Goal: Entertainment & Leisure: Consume media (video, audio)

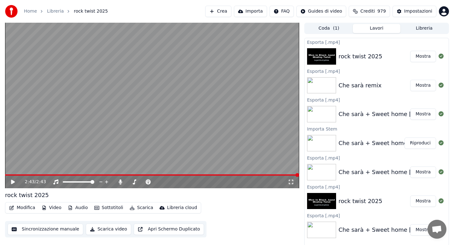
click at [77, 208] on button "Audio" at bounding box center [77, 207] width 25 height 9
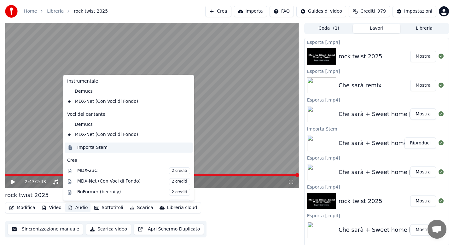
click at [88, 147] on div "Importa Stem" at bounding box center [92, 147] width 30 height 6
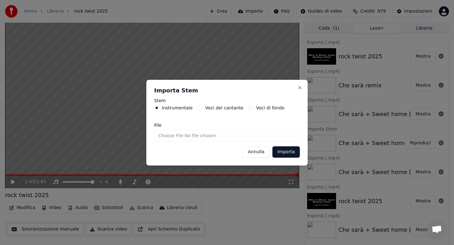
click at [167, 136] on input "File" at bounding box center [227, 135] width 146 height 11
type input "**********"
click at [288, 154] on button "Importa" at bounding box center [285, 151] width 27 height 11
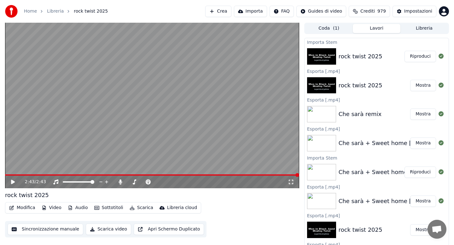
click at [10, 183] on icon at bounding box center [17, 181] width 15 height 5
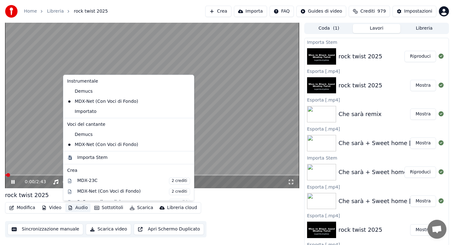
click at [79, 209] on button "Audio" at bounding box center [77, 207] width 25 height 9
click at [85, 111] on div "Importato" at bounding box center [124, 112] width 119 height 10
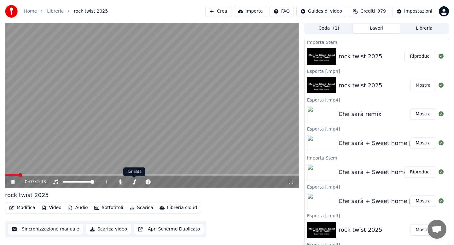
click at [121, 183] on icon at bounding box center [120, 181] width 3 height 5
click at [13, 182] on icon at bounding box center [17, 181] width 15 height 5
click at [26, 207] on button "Modifica" at bounding box center [22, 207] width 31 height 9
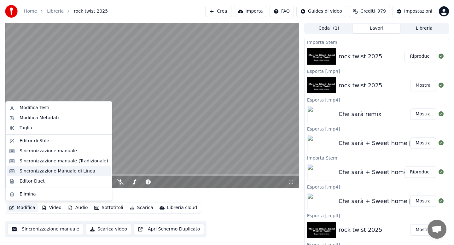
click at [55, 171] on div "Sincronizzazione Manuale di Linea" at bounding box center [58, 171] width 76 height 6
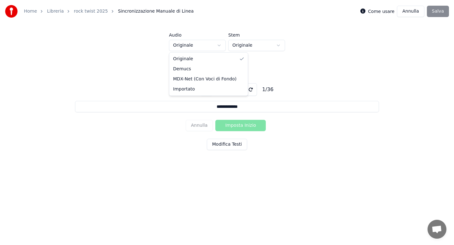
click at [219, 46] on html "**********" at bounding box center [227, 95] width 454 height 190
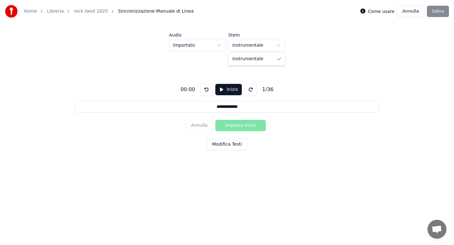
click at [276, 45] on html "**********" at bounding box center [227, 95] width 454 height 190
click at [230, 89] on button "Inizio" at bounding box center [228, 89] width 27 height 11
click at [236, 125] on button "Imposta Inizio" at bounding box center [240, 125] width 50 height 11
click at [236, 125] on button "Imposta Fine" at bounding box center [240, 125] width 50 height 11
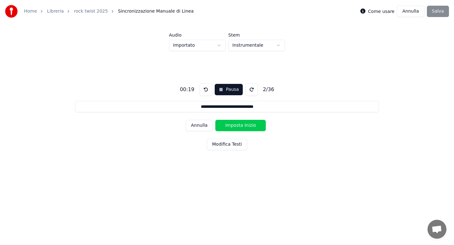
click at [236, 125] on button "Imposta Inizio" at bounding box center [240, 125] width 50 height 11
click at [236, 125] on button "Imposta Fine" at bounding box center [240, 125] width 50 height 11
click at [201, 125] on button "Annulla" at bounding box center [199, 125] width 27 height 11
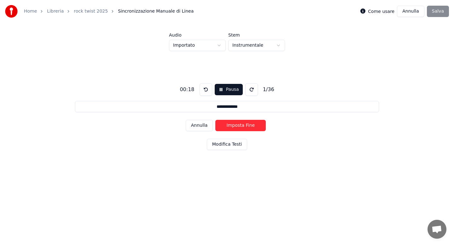
click at [199, 128] on button "Annulla" at bounding box center [199, 125] width 27 height 11
click at [199, 128] on div "Annulla Imposta Inizio" at bounding box center [227, 125] width 83 height 16
click at [233, 124] on button "Imposta Inizio" at bounding box center [240, 125] width 50 height 11
click at [233, 124] on button "Imposta Fine" at bounding box center [240, 125] width 50 height 11
click at [233, 124] on button "Imposta Inizio" at bounding box center [240, 125] width 50 height 11
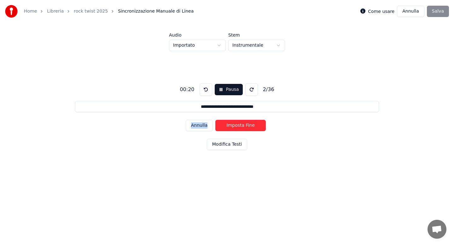
click at [233, 124] on button "Imposta Fine" at bounding box center [240, 125] width 50 height 11
click at [233, 124] on button "Imposta Inizio" at bounding box center [240, 125] width 50 height 11
click at [233, 124] on button "Imposta Fine" at bounding box center [240, 125] width 50 height 11
click at [233, 124] on button "Imposta Inizio" at bounding box center [240, 125] width 50 height 11
click at [233, 124] on button "Imposta Fine" at bounding box center [240, 125] width 50 height 11
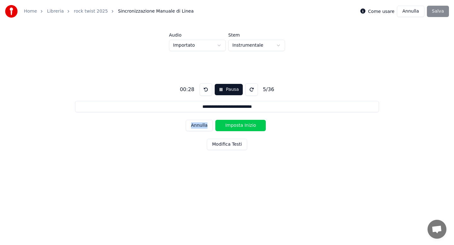
click at [233, 124] on button "Imposta Inizio" at bounding box center [240, 125] width 50 height 11
click at [233, 124] on button "Imposta Fine" at bounding box center [240, 125] width 50 height 11
click at [233, 124] on button "Imposta Inizio" at bounding box center [240, 125] width 50 height 11
click at [233, 124] on button "Imposta Fine" at bounding box center [240, 125] width 50 height 11
click at [233, 124] on button "Imposta Inizio" at bounding box center [240, 125] width 50 height 11
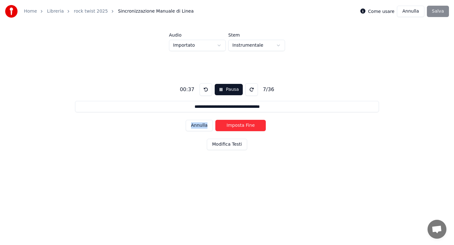
click at [233, 124] on button "Imposta Fine" at bounding box center [240, 125] width 50 height 11
click at [233, 124] on button "Imposta Inizio" at bounding box center [240, 125] width 50 height 11
click at [233, 124] on button "Imposta Fine" at bounding box center [240, 125] width 50 height 11
click at [233, 124] on button "Imposta Inizio" at bounding box center [240, 125] width 50 height 11
click at [233, 124] on button "Imposta Fine" at bounding box center [240, 125] width 50 height 11
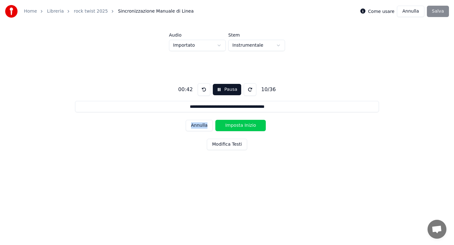
click at [233, 124] on button "Imposta Inizio" at bounding box center [240, 125] width 50 height 11
click at [201, 128] on button "Annulla" at bounding box center [199, 125] width 27 height 11
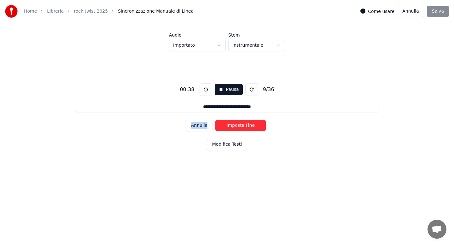
click at [201, 128] on button "Annulla" at bounding box center [199, 125] width 27 height 11
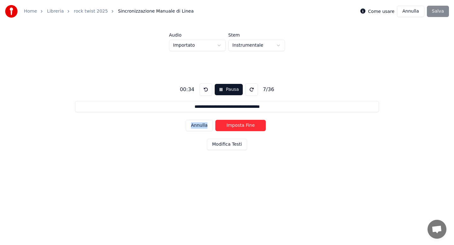
click at [201, 128] on button "Annulla" at bounding box center [199, 125] width 27 height 11
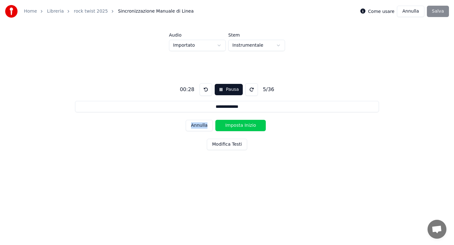
click at [201, 128] on button "Annulla" at bounding box center [199, 125] width 27 height 11
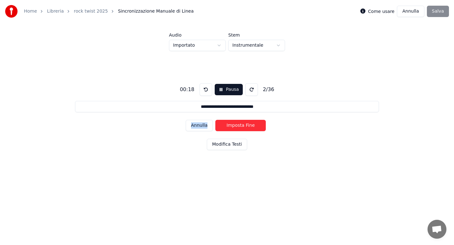
click at [201, 128] on button "Annulla" at bounding box center [199, 125] width 27 height 11
click at [201, 128] on div "Annulla Imposta Inizio" at bounding box center [227, 125] width 83 height 16
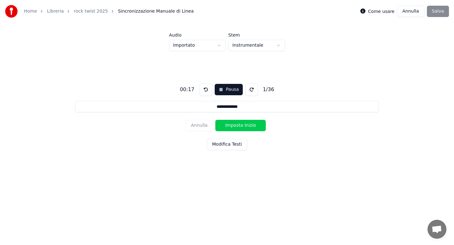
click at [234, 125] on button "Imposta Inizio" at bounding box center [240, 125] width 50 height 11
click at [234, 125] on button "Imposta Fine" at bounding box center [240, 125] width 50 height 11
click at [234, 125] on button "Imposta Inizio" at bounding box center [240, 125] width 50 height 11
click at [234, 125] on button "Imposta Fine" at bounding box center [240, 125] width 50 height 11
click at [201, 125] on button "Annulla" at bounding box center [199, 125] width 27 height 11
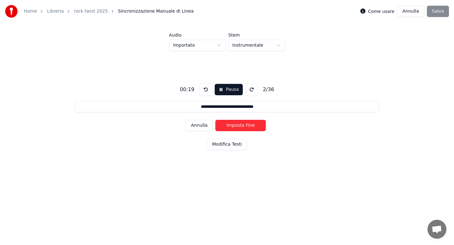
click at [201, 125] on button "Annulla" at bounding box center [199, 125] width 27 height 11
click at [203, 127] on button "Annulla" at bounding box center [199, 125] width 27 height 11
click at [203, 127] on div "Annulla Imposta Inizio" at bounding box center [227, 125] width 83 height 16
click at [237, 128] on button "Imposta Inizio" at bounding box center [240, 125] width 50 height 11
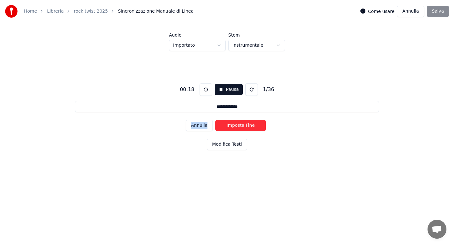
click at [237, 128] on button "Imposta Fine" at bounding box center [240, 125] width 50 height 11
click at [237, 128] on button "Imposta Inizio" at bounding box center [240, 125] width 50 height 11
click at [237, 128] on button "Imposta Fine" at bounding box center [240, 125] width 50 height 11
click at [237, 128] on button "Imposta Inizio" at bounding box center [240, 125] width 50 height 11
click at [237, 128] on button "Imposta Fine" at bounding box center [240, 125] width 50 height 11
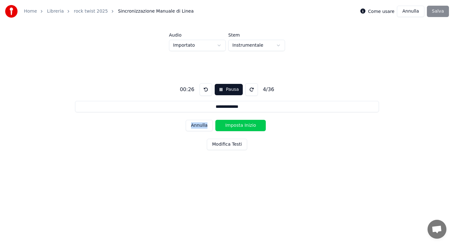
click at [237, 128] on button "Imposta Inizio" at bounding box center [240, 125] width 50 height 11
click at [237, 128] on button "Imposta Fine" at bounding box center [240, 125] width 50 height 11
click at [237, 128] on button "Imposta Inizio" at bounding box center [240, 125] width 50 height 11
click at [237, 128] on button "Imposta Fine" at bounding box center [240, 125] width 50 height 11
click at [237, 128] on button "Imposta Inizio" at bounding box center [240, 125] width 50 height 11
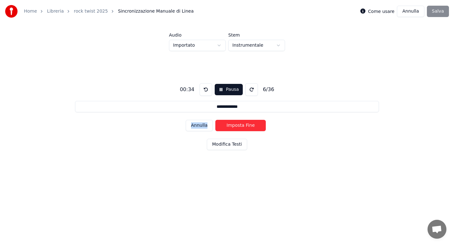
click at [237, 128] on button "Imposta Fine" at bounding box center [240, 125] width 50 height 11
click at [237, 128] on button "Imposta Inizio" at bounding box center [240, 125] width 50 height 11
click at [237, 128] on button "Imposta Fine" at bounding box center [240, 125] width 50 height 11
click at [237, 128] on button "Imposta Inizio" at bounding box center [240, 125] width 50 height 11
click at [237, 128] on button "Imposta Fine" at bounding box center [240, 125] width 50 height 11
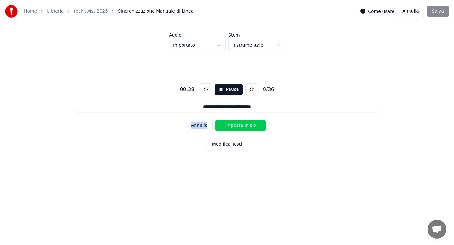
click at [237, 128] on button "Imposta Inizio" at bounding box center [240, 125] width 50 height 11
click at [237, 128] on button "Imposta Fine" at bounding box center [240, 125] width 50 height 11
click at [237, 128] on button "Imposta Inizio" at bounding box center [240, 125] width 50 height 11
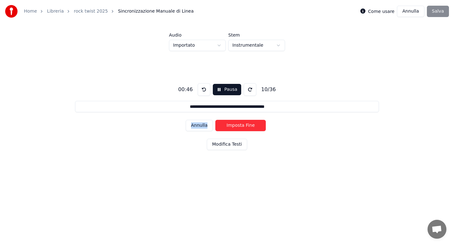
click at [237, 128] on button "Imposta Fine" at bounding box center [240, 125] width 50 height 11
click at [237, 128] on button "Imposta Inizio" at bounding box center [240, 125] width 50 height 11
click at [237, 128] on button "Imposta Fine" at bounding box center [240, 125] width 50 height 11
click at [237, 128] on button "Imposta Inizio" at bounding box center [240, 125] width 50 height 11
click at [237, 128] on button "Imposta Fine" at bounding box center [240, 125] width 50 height 11
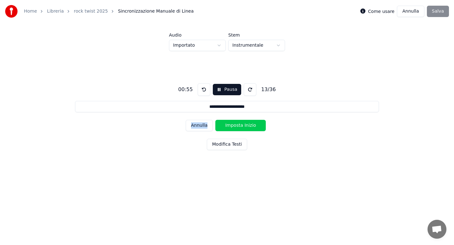
click at [237, 128] on button "Imposta Inizio" at bounding box center [240, 125] width 50 height 11
click at [237, 128] on button "Imposta Fine" at bounding box center [240, 125] width 50 height 11
click at [237, 128] on button "Imposta Inizio" at bounding box center [240, 125] width 50 height 11
click at [237, 128] on button "Imposta Fine" at bounding box center [240, 125] width 50 height 11
click at [237, 128] on button "Imposta Inizio" at bounding box center [240, 125] width 50 height 11
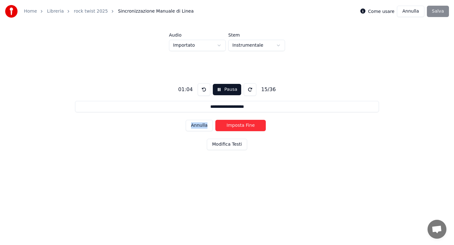
click at [239, 129] on button "Imposta Fine" at bounding box center [240, 125] width 50 height 11
click at [239, 129] on button "Imposta Inizio" at bounding box center [240, 125] width 50 height 11
click at [239, 129] on button "Imposta Fine" at bounding box center [240, 125] width 50 height 11
click at [239, 129] on button "Imposta Inizio" at bounding box center [240, 125] width 50 height 11
click at [239, 129] on button "Imposta Fine" at bounding box center [240, 125] width 50 height 11
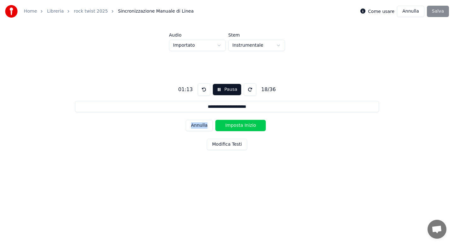
click at [239, 129] on button "Imposta Inizio" at bounding box center [240, 125] width 50 height 11
click at [239, 129] on button "Imposta Fine" at bounding box center [240, 125] width 50 height 11
click at [239, 129] on button "Imposta Inizio" at bounding box center [240, 125] width 50 height 11
click at [239, 129] on button "Imposta Fine" at bounding box center [240, 125] width 50 height 11
click at [239, 129] on button "Imposta Inizio" at bounding box center [240, 125] width 50 height 11
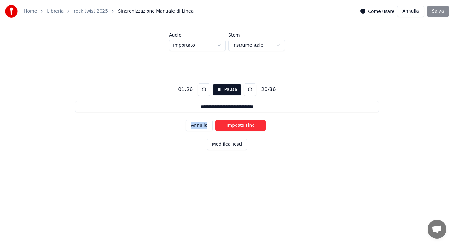
click at [239, 129] on button "Imposta Fine" at bounding box center [240, 125] width 50 height 11
click at [239, 129] on button "Imposta Inizio" at bounding box center [240, 125] width 50 height 11
click at [239, 129] on button "Imposta Fine" at bounding box center [240, 125] width 50 height 11
click at [239, 129] on button "Imposta Inizio" at bounding box center [240, 125] width 50 height 11
click at [239, 129] on button "Imposta Fine" at bounding box center [240, 125] width 50 height 11
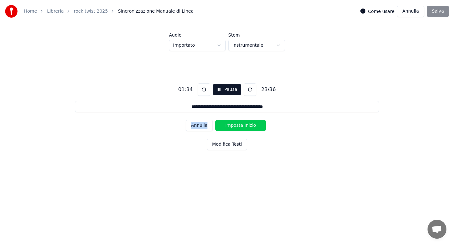
click at [239, 129] on button "Imposta Inizio" at bounding box center [240, 125] width 50 height 11
click at [239, 129] on button "Imposta Fine" at bounding box center [240, 125] width 50 height 11
click at [239, 129] on button "Imposta Inizio" at bounding box center [240, 125] width 50 height 11
click at [239, 129] on button "Imposta Fine" at bounding box center [240, 125] width 50 height 11
click at [239, 129] on button "Imposta Inizio" at bounding box center [240, 125] width 50 height 11
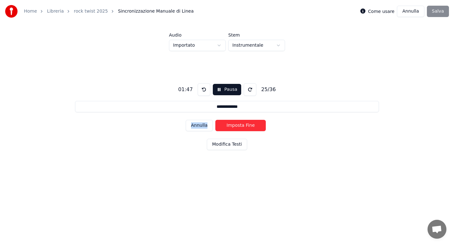
click at [239, 129] on button "Imposta Fine" at bounding box center [240, 125] width 50 height 11
click at [239, 129] on button "Imposta Inizio" at bounding box center [240, 125] width 50 height 11
click at [239, 129] on button "Imposta Fine" at bounding box center [240, 125] width 50 height 11
click at [239, 129] on button "Imposta Inizio" at bounding box center [240, 125] width 50 height 11
click at [239, 129] on button "Imposta Fine" at bounding box center [240, 125] width 50 height 11
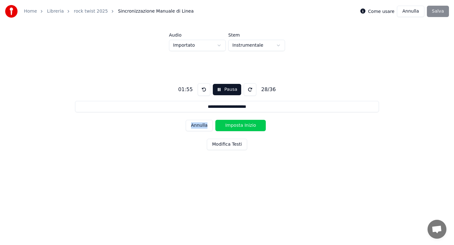
click at [239, 129] on button "Imposta Inizio" at bounding box center [240, 125] width 50 height 11
click at [239, 129] on button "Imposta Fine" at bounding box center [240, 125] width 50 height 11
click at [239, 129] on button "Imposta Inizio" at bounding box center [240, 125] width 50 height 11
click at [239, 129] on button "Imposta Fine" at bounding box center [240, 125] width 50 height 11
click at [239, 129] on button "Imposta Inizio" at bounding box center [240, 125] width 50 height 11
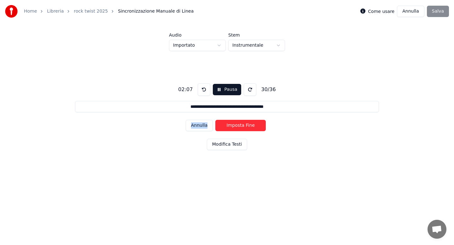
click at [239, 129] on button "Imposta Fine" at bounding box center [240, 125] width 50 height 11
click at [239, 129] on button "Imposta Inizio" at bounding box center [240, 125] width 50 height 11
click at [239, 129] on button "Imposta Fine" at bounding box center [240, 125] width 50 height 11
click at [239, 129] on button "Imposta Inizio" at bounding box center [240, 125] width 50 height 11
click at [239, 129] on button "Imposta Fine" at bounding box center [240, 125] width 50 height 11
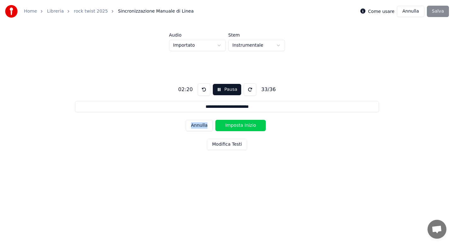
click at [239, 129] on button "Imposta Inizio" at bounding box center [240, 125] width 50 height 11
click at [239, 129] on button "Imposta Fine" at bounding box center [240, 125] width 50 height 11
click at [239, 129] on button "Imposta Inizio" at bounding box center [240, 125] width 50 height 11
click at [239, 129] on button "Imposta Fine" at bounding box center [240, 125] width 50 height 11
click at [239, 129] on button "Imposta Inizio" at bounding box center [240, 125] width 50 height 11
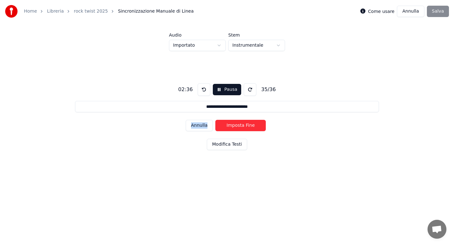
click at [239, 129] on button "Imposta Fine" at bounding box center [240, 125] width 50 height 11
type input "**********"
click at [239, 129] on button "Imposta Inizio" at bounding box center [240, 125] width 50 height 11
click at [239, 129] on button "Imposta Fine" at bounding box center [240, 125] width 50 height 11
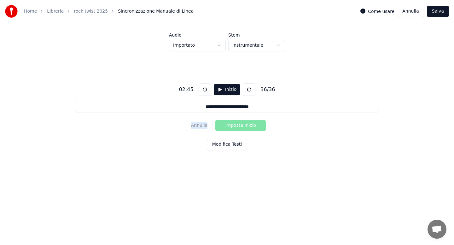
click at [442, 10] on button "Salva" at bounding box center [438, 11] width 22 height 11
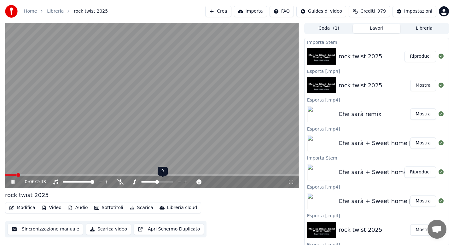
click at [156, 182] on span at bounding box center [157, 182] width 4 height 4
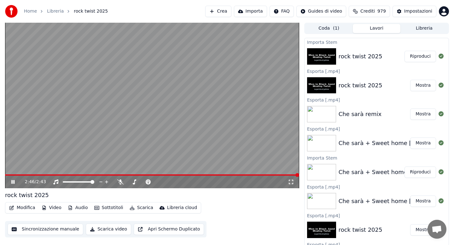
click at [276, 175] on span at bounding box center [152, 174] width 294 height 1
click at [261, 174] on video at bounding box center [152, 106] width 294 height 166
click at [258, 174] on span at bounding box center [152, 174] width 294 height 1
click at [10, 180] on icon at bounding box center [17, 181] width 15 height 5
click at [142, 210] on button "Scarica" at bounding box center [141, 207] width 29 height 9
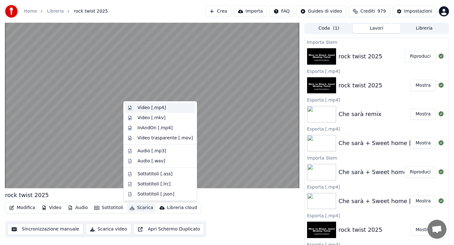
click at [147, 108] on div "Video [.mp4]" at bounding box center [151, 108] width 28 height 6
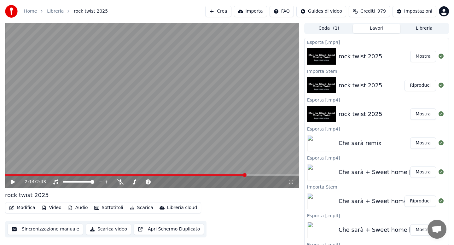
click at [246, 175] on span at bounding box center [125, 174] width 241 height 1
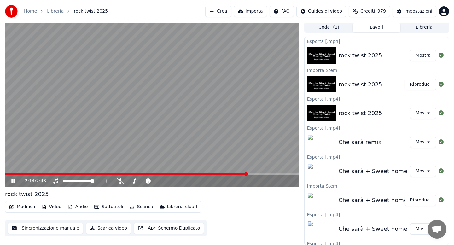
click at [231, 173] on span at bounding box center [126, 173] width 242 height 1
click at [235, 173] on video at bounding box center [152, 105] width 294 height 166
click at [235, 174] on span at bounding box center [120, 173] width 230 height 1
click at [268, 173] on span at bounding box center [152, 173] width 294 height 1
click at [248, 174] on span at bounding box center [126, 173] width 243 height 1
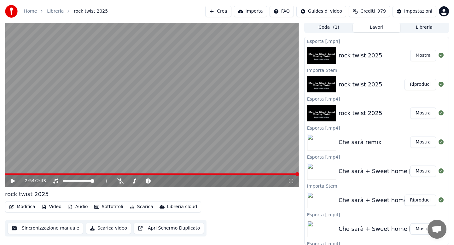
click at [74, 208] on button "Audio" at bounding box center [77, 206] width 25 height 9
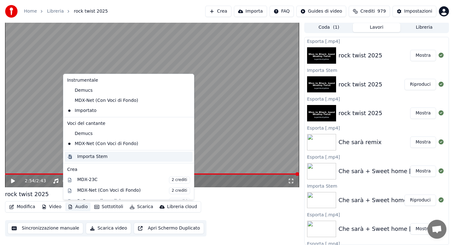
click at [85, 155] on div "Importa Stem" at bounding box center [92, 157] width 30 height 6
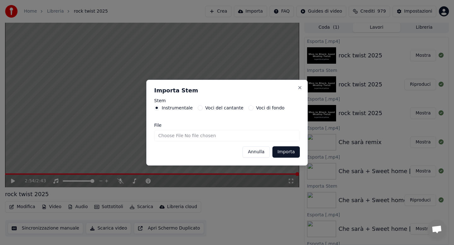
click at [166, 135] on input "File" at bounding box center [227, 135] width 146 height 11
type input "**********"
click at [288, 154] on button "Importa" at bounding box center [285, 151] width 27 height 11
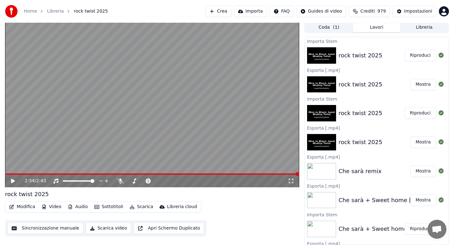
click at [81, 207] on button "Audio" at bounding box center [77, 206] width 25 height 9
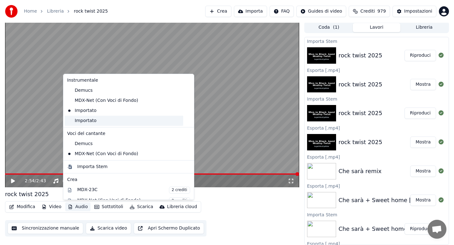
click at [91, 120] on div "Importato" at bounding box center [124, 121] width 119 height 10
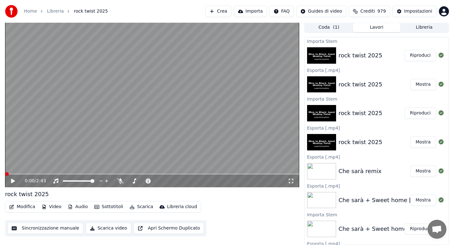
click at [13, 182] on icon at bounding box center [17, 180] width 15 height 5
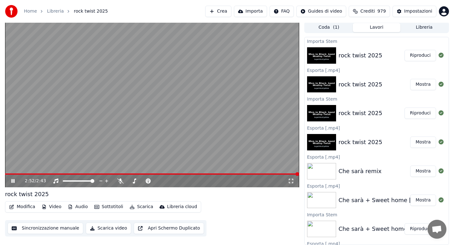
click at [138, 207] on button "Scarica" at bounding box center [141, 206] width 29 height 9
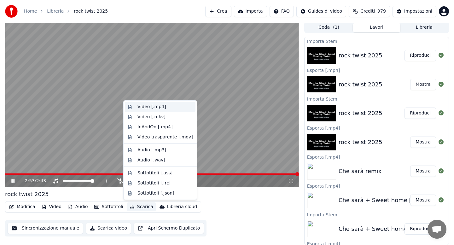
click at [143, 108] on div "Video [.mp4]" at bounding box center [151, 107] width 28 height 6
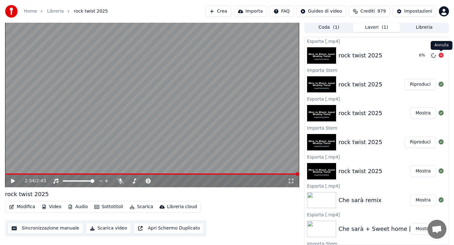
click at [441, 55] on icon at bounding box center [441, 55] width 5 height 5
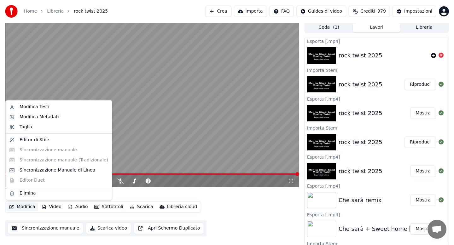
click at [22, 208] on button "Modifica" at bounding box center [22, 206] width 31 height 9
click at [46, 118] on div "Modifica Metadati" at bounding box center [39, 117] width 39 height 6
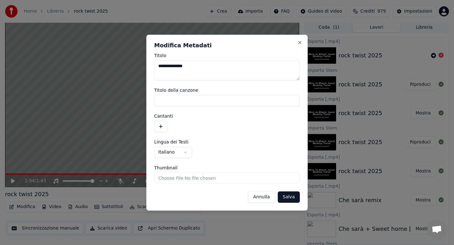
click at [196, 66] on textarea "**********" at bounding box center [227, 70] width 146 height 20
type textarea "**********"
click at [284, 202] on button "Salva" at bounding box center [289, 196] width 22 height 11
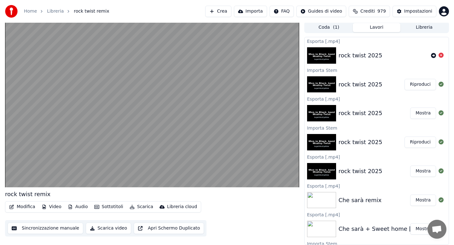
click at [144, 206] on button "Scarica" at bounding box center [141, 206] width 29 height 9
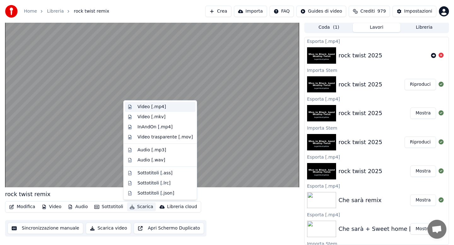
click at [151, 106] on div "Video [.mp4]" at bounding box center [151, 107] width 28 height 6
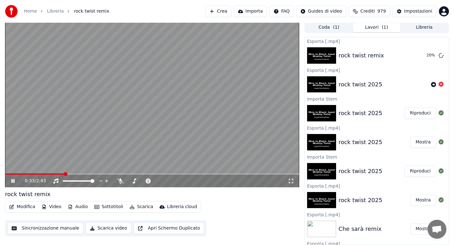
click at [64, 174] on span at bounding box center [152, 173] width 294 height 1
click at [14, 181] on icon at bounding box center [12, 181] width 3 height 4
click at [422, 28] on button "Libreria" at bounding box center [424, 27] width 48 height 9
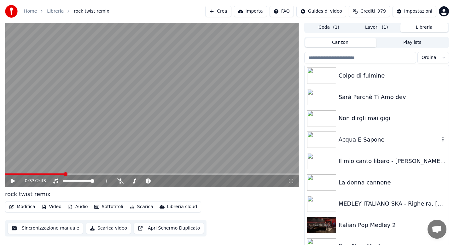
scroll to position [4, 0]
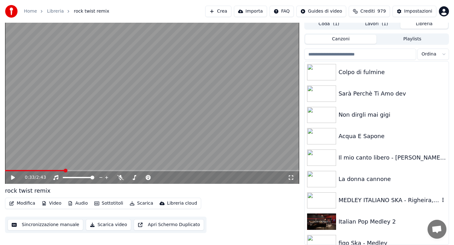
click at [355, 197] on div "MEDLEY ITALIANO SKA - Righeira, [PERSON_NAME], [PERSON_NAME], [PERSON_NAME] e p…" at bounding box center [389, 200] width 101 height 9
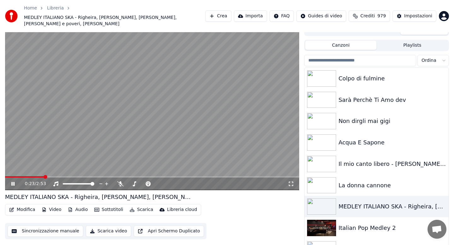
click at [44, 176] on span at bounding box center [152, 176] width 294 height 1
click at [121, 181] on icon at bounding box center [120, 183] width 6 height 5
click at [13, 181] on icon at bounding box center [17, 183] width 15 height 5
click at [13, 182] on icon at bounding box center [13, 184] width 4 height 4
click at [37, 176] on span at bounding box center [37, 176] width 65 height 1
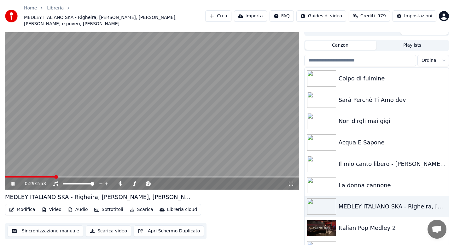
click at [243, 176] on span at bounding box center [152, 176] width 294 height 1
click at [352, 181] on div "La donna cannone" at bounding box center [389, 185] width 101 height 9
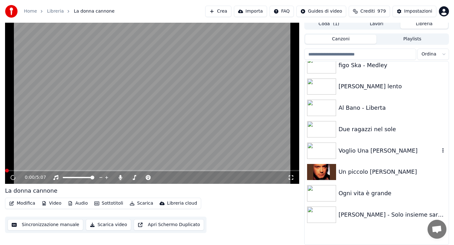
scroll to position [189, 0]
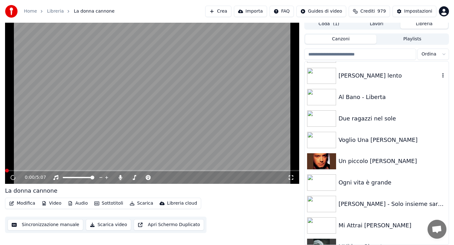
click at [360, 75] on div "[PERSON_NAME] lento" at bounding box center [389, 75] width 101 height 9
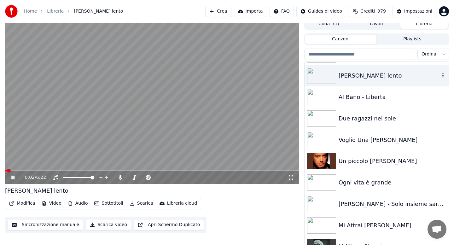
click at [359, 78] on div "[PERSON_NAME] lento" at bounding box center [389, 75] width 101 height 9
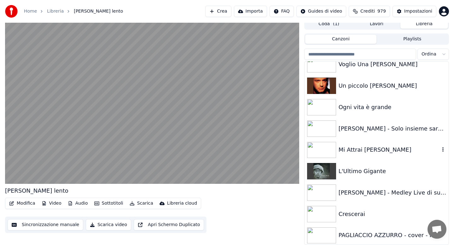
scroll to position [277, 0]
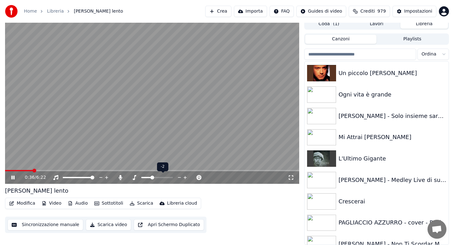
click at [152, 177] on span at bounding box center [152, 178] width 4 height 4
click at [154, 177] on span at bounding box center [155, 178] width 4 height 4
click at [157, 177] on span at bounding box center [157, 178] width 4 height 4
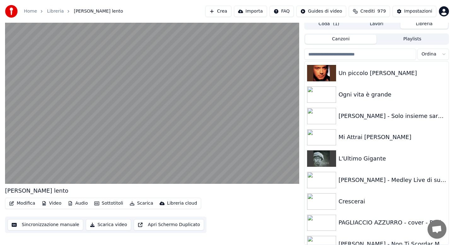
click at [338, 53] on input "search" at bounding box center [360, 54] width 112 height 11
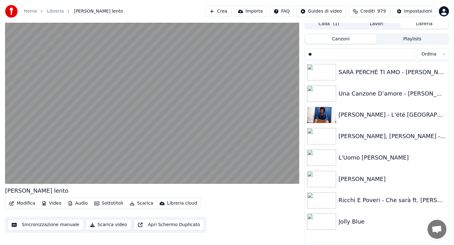
scroll to position [0, 0]
click at [351, 160] on div "L'Uomo [PERSON_NAME]" at bounding box center [389, 157] width 101 height 9
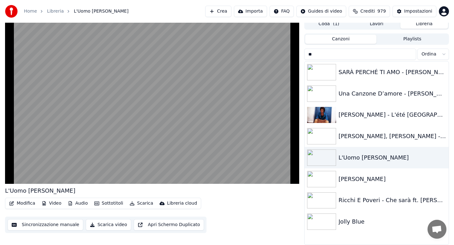
click at [325, 55] on input "**" at bounding box center [360, 54] width 112 height 11
type input "*"
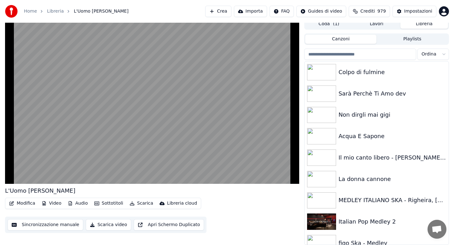
click at [345, 53] on input "search" at bounding box center [360, 54] width 112 height 11
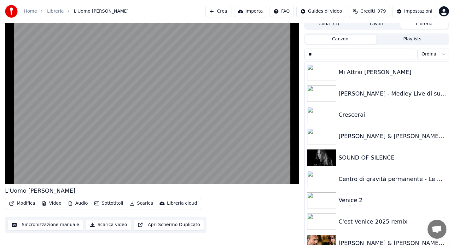
type input "*"
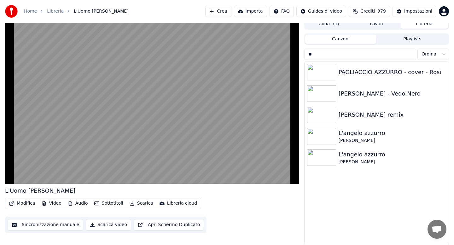
type input "*"
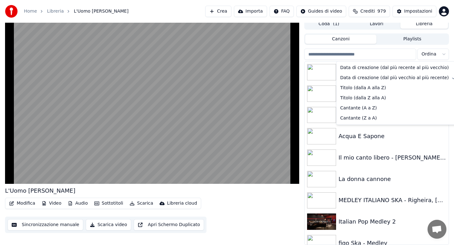
click at [440, 55] on html "Home Libreria L'Uomo [PERSON_NAME] lui Crea Importa FAQ Guides di video Crediti…" at bounding box center [227, 118] width 454 height 245
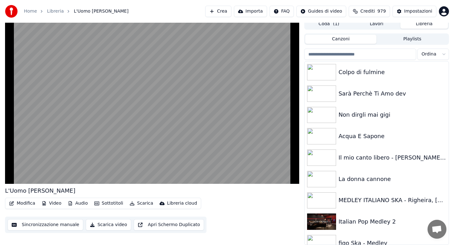
click at [442, 55] on html "Home Libreria L'Uomo [PERSON_NAME] lui Crea Importa FAQ Guides di video Crediti…" at bounding box center [227, 118] width 454 height 245
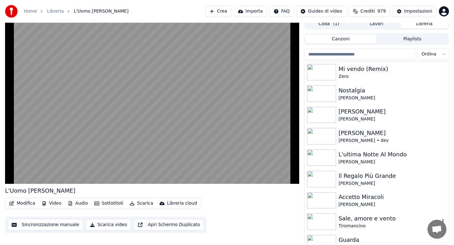
click at [358, 216] on div "Sale, amore e vento" at bounding box center [389, 218] width 101 height 9
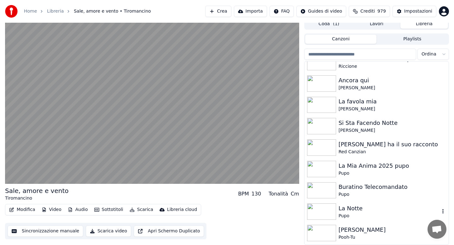
scroll to position [404, 0]
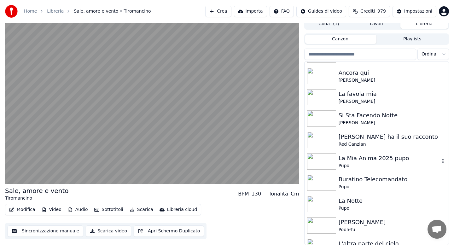
click at [359, 160] on div "La Mia Anima 2025 pupo" at bounding box center [389, 158] width 101 height 9
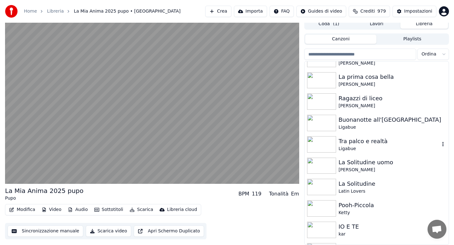
scroll to position [883, 0]
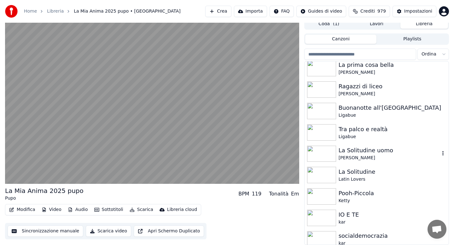
click at [349, 153] on div "La Solitudine uomo" at bounding box center [389, 150] width 101 height 9
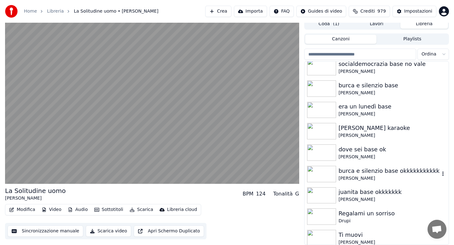
scroll to position [1488, 0]
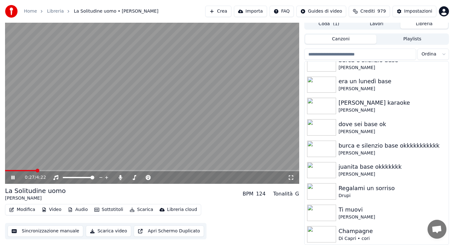
click at [141, 211] on button "Scarica" at bounding box center [141, 209] width 29 height 9
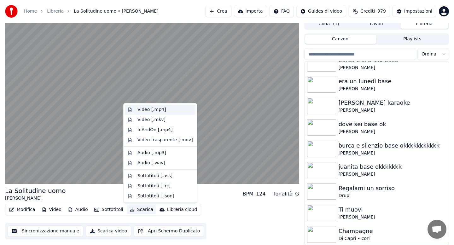
click at [152, 111] on div "Video [.mp4]" at bounding box center [151, 110] width 28 height 6
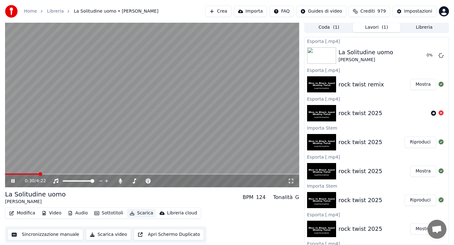
scroll to position [1, 0]
click at [13, 181] on icon at bounding box center [17, 180] width 15 height 5
click at [441, 54] on icon at bounding box center [441, 55] width 5 height 5
click at [419, 26] on button "Libreria" at bounding box center [424, 27] width 48 height 9
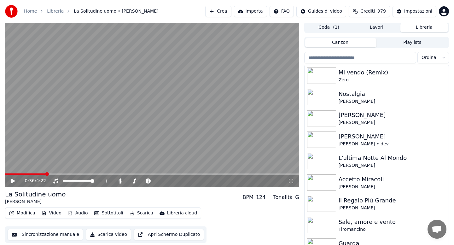
click at [364, 220] on div "Sale, amore e vento" at bounding box center [389, 222] width 101 height 9
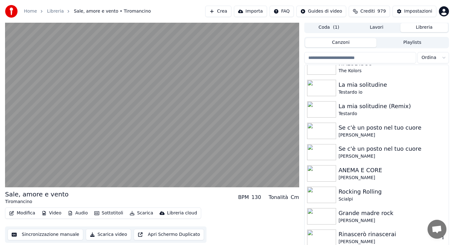
scroll to position [227, 0]
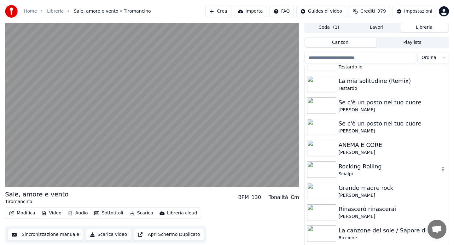
click at [349, 173] on div "Scialpi" at bounding box center [389, 174] width 101 height 6
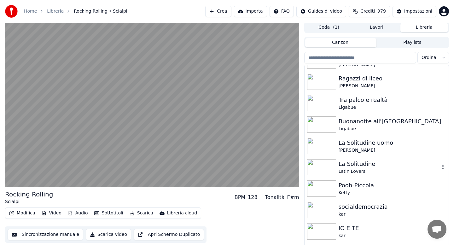
scroll to position [895, 0]
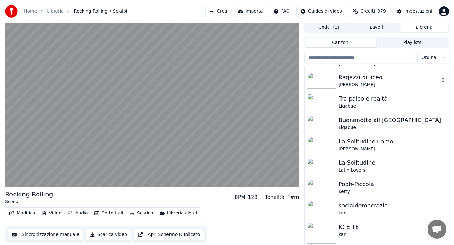
click at [347, 82] on div "[PERSON_NAME]" at bounding box center [389, 85] width 101 height 6
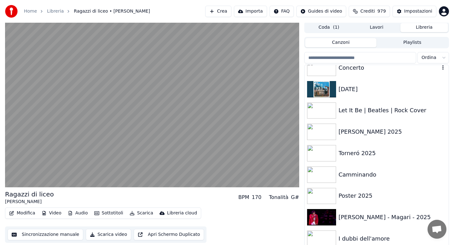
scroll to position [2711, 0]
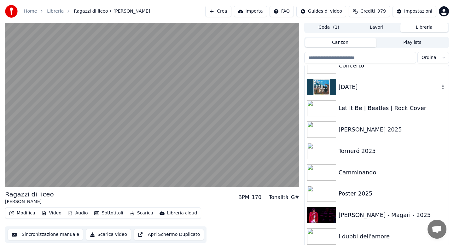
click at [347, 82] on div "[DATE]" at bounding box center [377, 86] width 144 height 21
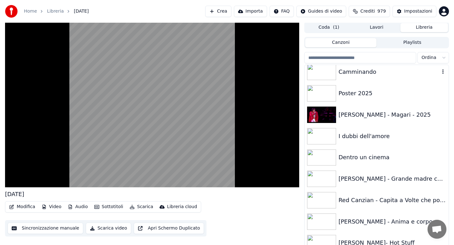
scroll to position [2825, 0]
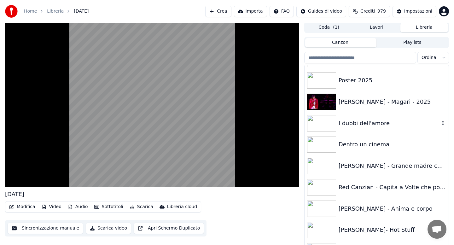
click at [350, 123] on div "I dubbi dell'amore" at bounding box center [389, 123] width 101 height 9
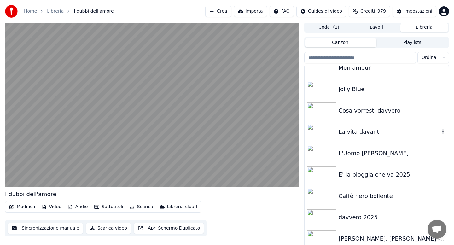
scroll to position [3708, 0]
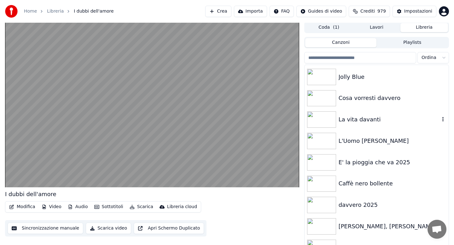
click at [350, 123] on div "La vita davanti" at bounding box center [389, 119] width 101 height 9
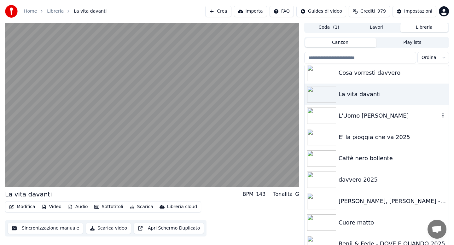
scroll to position [3746, 0]
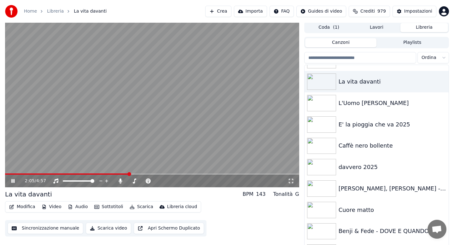
click at [15, 182] on icon at bounding box center [17, 180] width 15 height 5
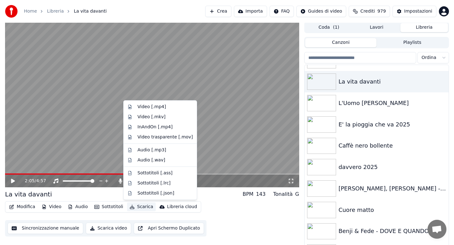
click at [142, 207] on button "Scarica" at bounding box center [141, 206] width 29 height 9
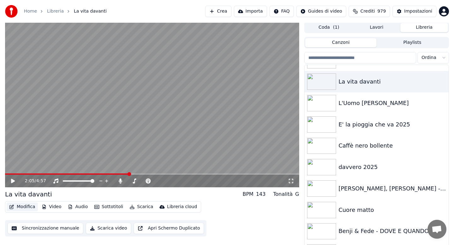
click at [27, 207] on button "Modifica" at bounding box center [22, 206] width 31 height 9
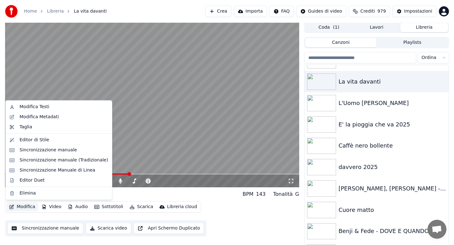
click at [27, 207] on button "Modifica" at bounding box center [22, 206] width 31 height 9
click at [49, 114] on div "Modifica Metadati" at bounding box center [39, 117] width 39 height 6
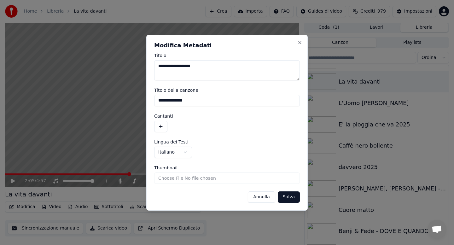
click at [210, 66] on textarea "**********" at bounding box center [227, 70] width 146 height 20
type textarea "**********"
click at [289, 199] on button "Salva" at bounding box center [289, 196] width 22 height 11
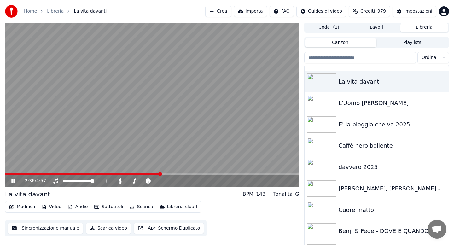
click at [10, 181] on icon at bounding box center [17, 180] width 15 height 5
click at [23, 207] on button "Modifica" at bounding box center [22, 206] width 31 height 9
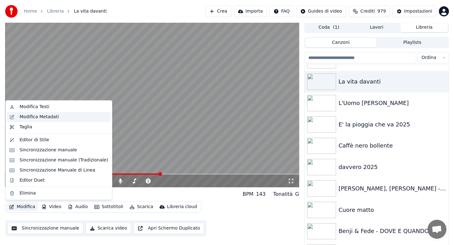
click at [46, 117] on div "Modifica Metadati" at bounding box center [39, 117] width 39 height 6
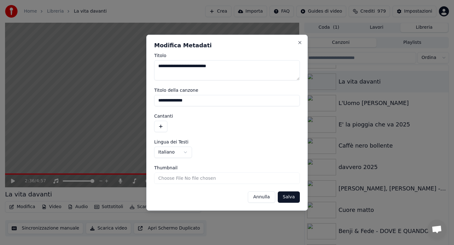
click at [284, 197] on button "Salva" at bounding box center [289, 196] width 22 height 11
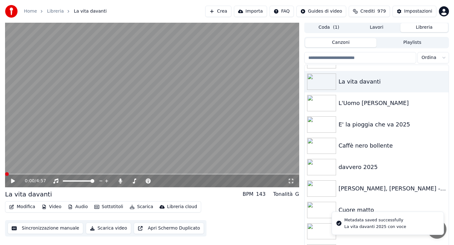
click at [141, 207] on button "Scarica" at bounding box center [141, 206] width 29 height 9
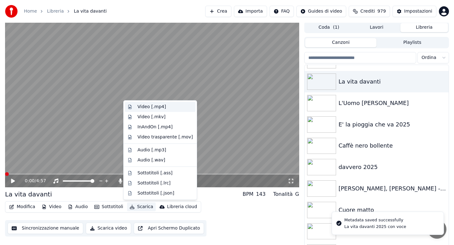
click at [146, 106] on div "Video [.mp4]" at bounding box center [151, 107] width 28 height 6
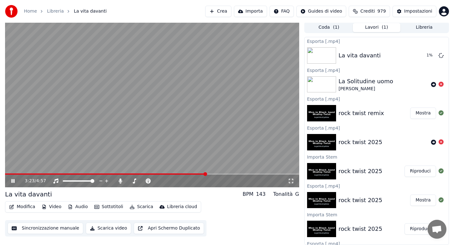
click at [13, 181] on icon at bounding box center [17, 180] width 15 height 5
click at [14, 180] on icon at bounding box center [13, 181] width 4 height 4
click at [14, 180] on icon at bounding box center [12, 181] width 3 height 4
